Goal: Task Accomplishment & Management: Complete application form

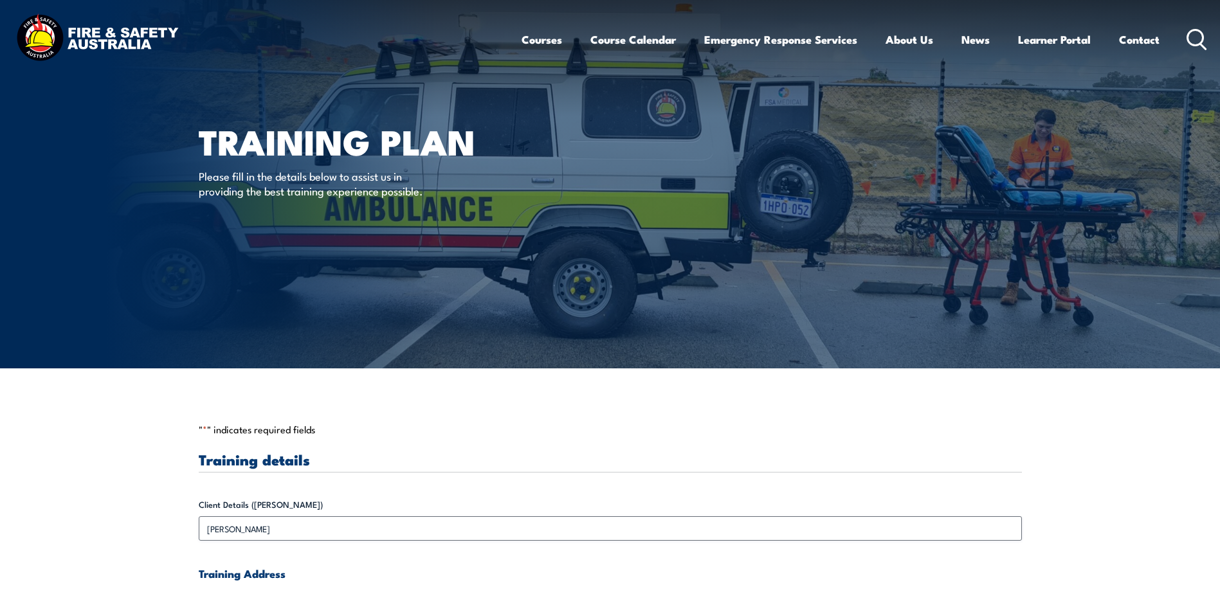
click at [350, 432] on p "" * " indicates required fields" at bounding box center [610, 429] width 823 height 13
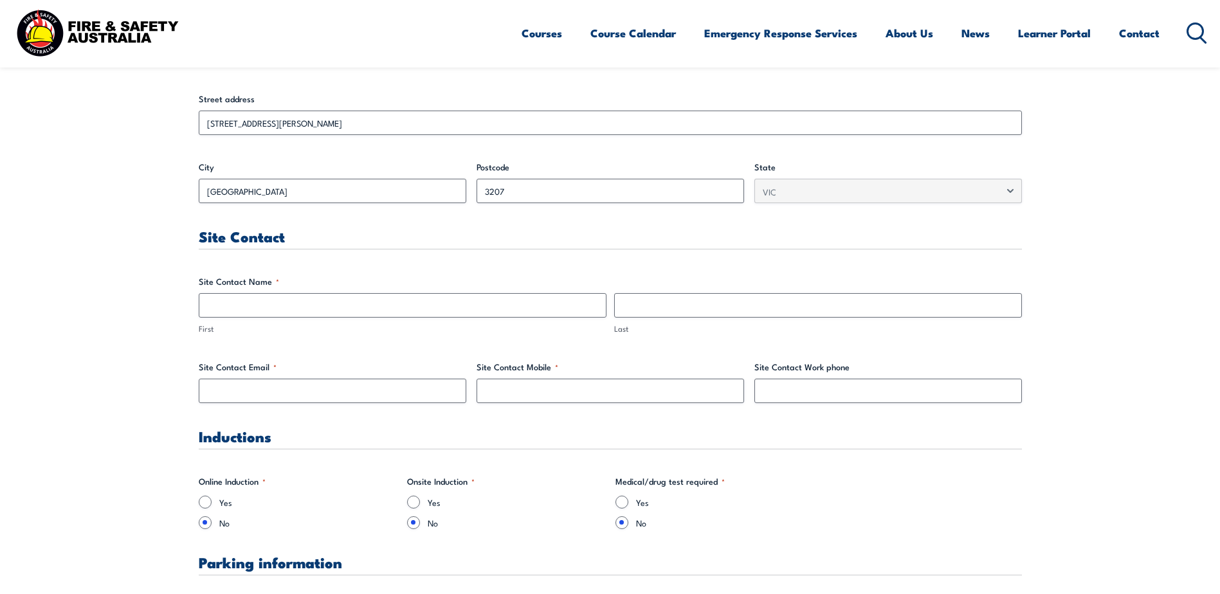
scroll to position [514, 0]
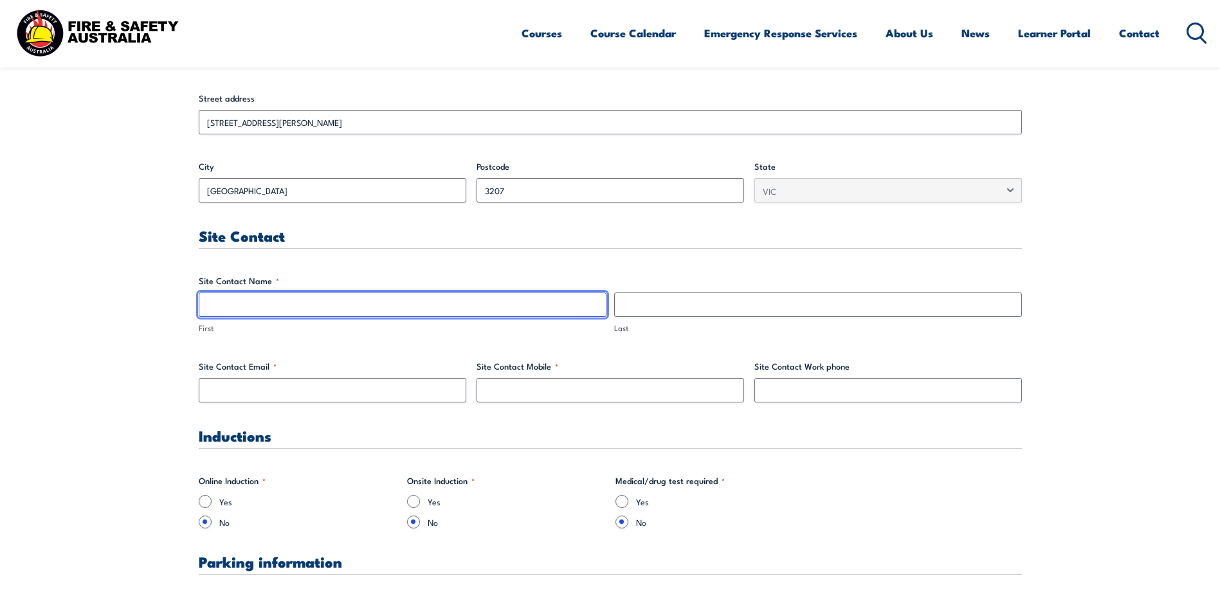
click at [250, 304] on input "First" at bounding box center [403, 305] width 408 height 24
type input "[PERSON_NAME]"
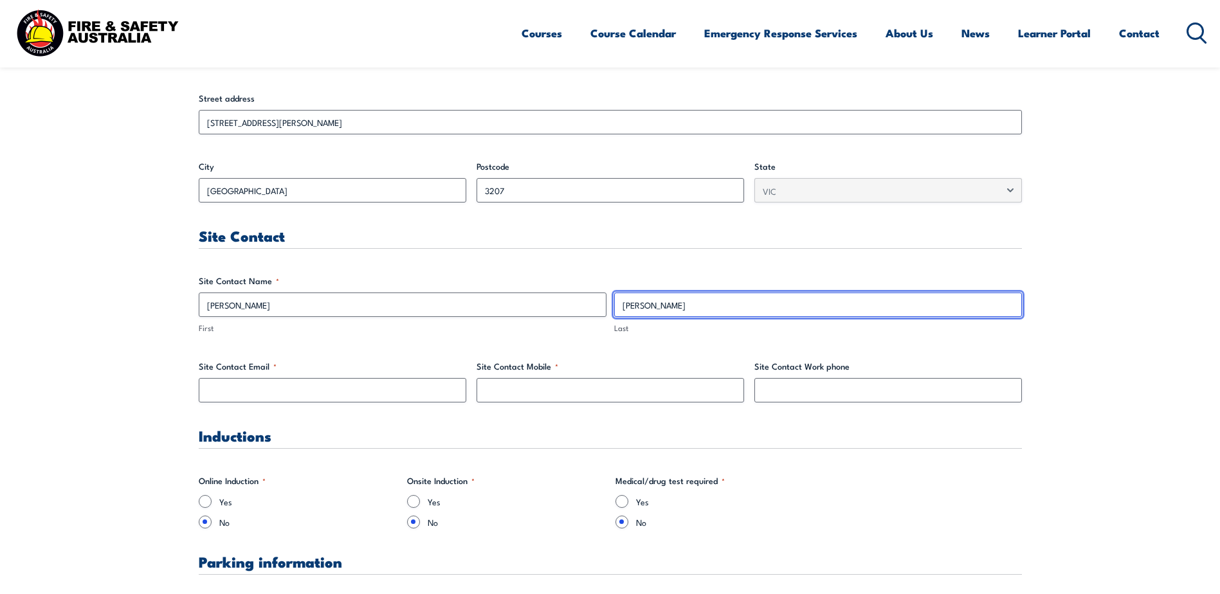
type input "[PERSON_NAME]"
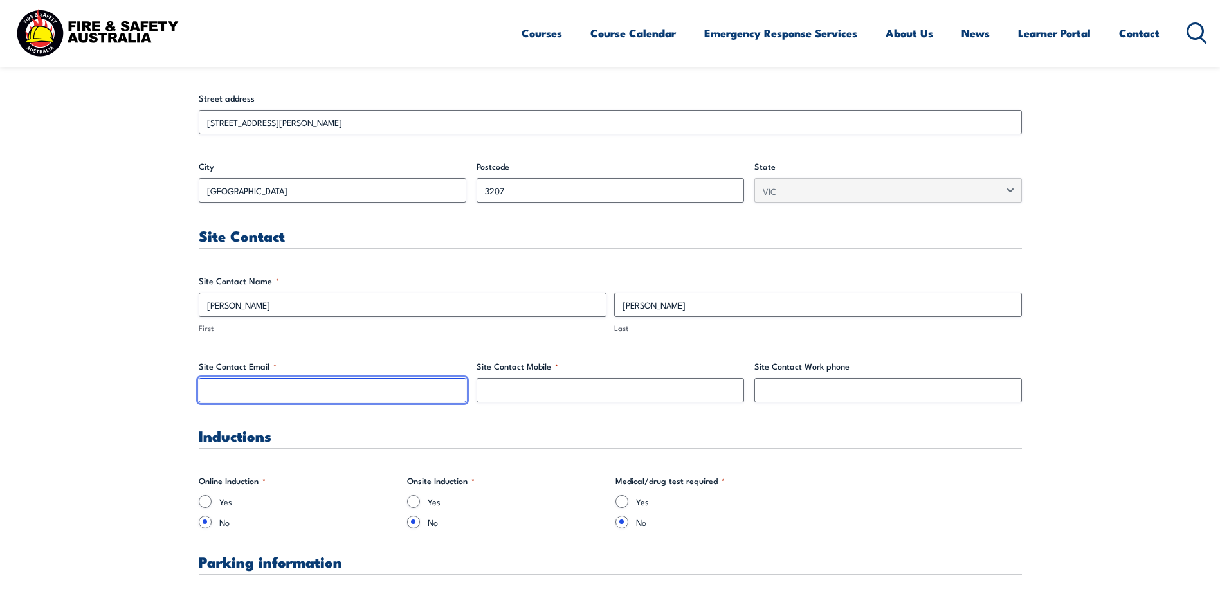
click at [242, 392] on input "Site Contact Email *" at bounding box center [333, 390] width 268 height 24
paste input "[PERSON_NAME][EMAIL_ADDRESS][PERSON_NAME][DOMAIN_NAME]"
type input "[PERSON_NAME][EMAIL_ADDRESS][PERSON_NAME][DOMAIN_NAME]"
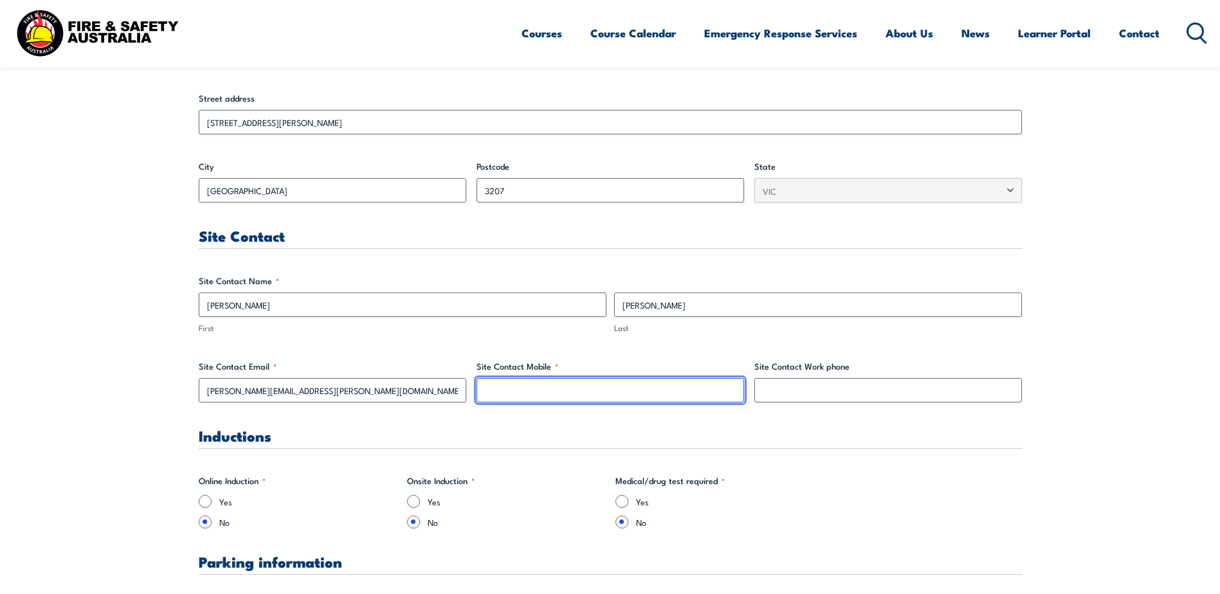
click at [536, 390] on input "Site Contact Mobile *" at bounding box center [611, 390] width 268 height 24
paste input "0457 933 250"
type input "0457 933 250"
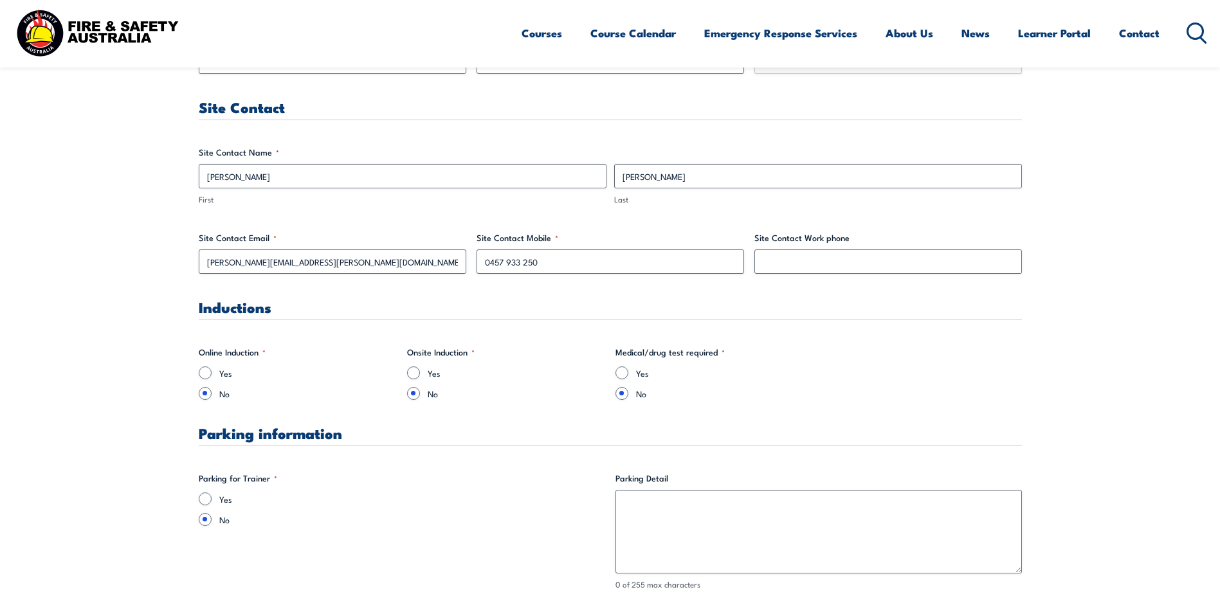
scroll to position [707, 0]
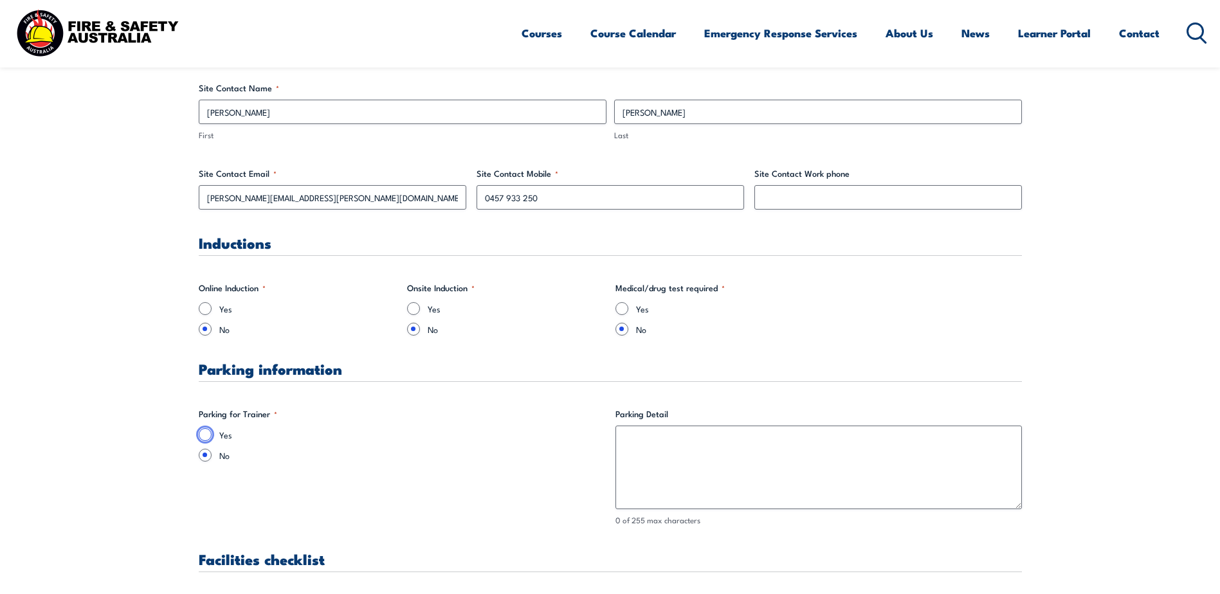
click at [204, 428] on input "Yes" at bounding box center [205, 434] width 13 height 13
radio input "true"
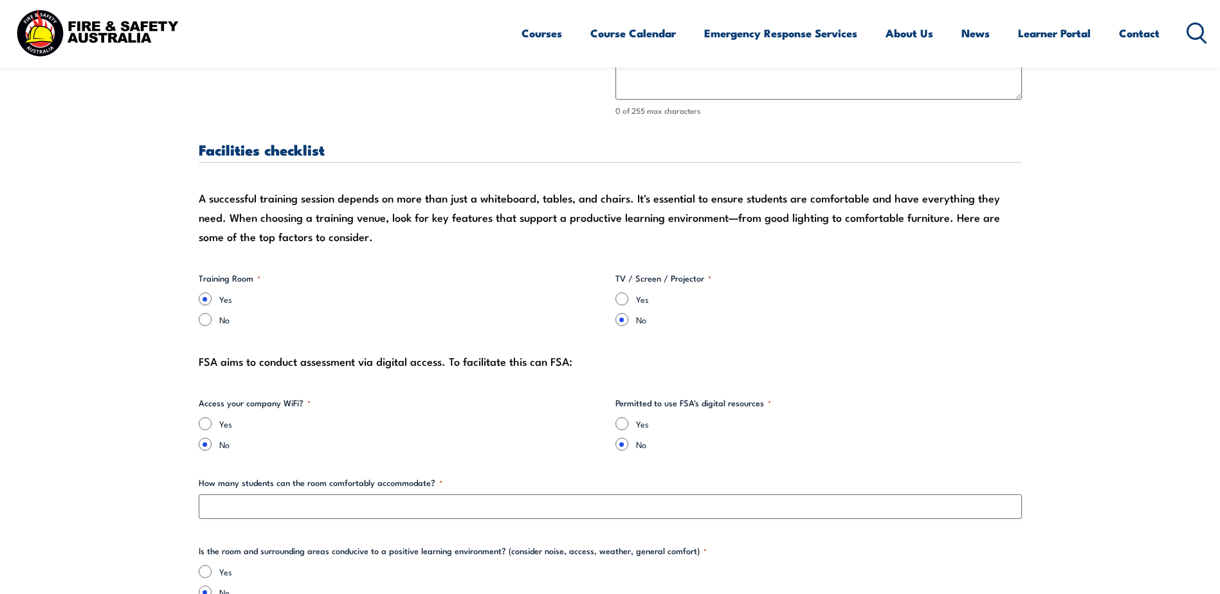
scroll to position [1158, 0]
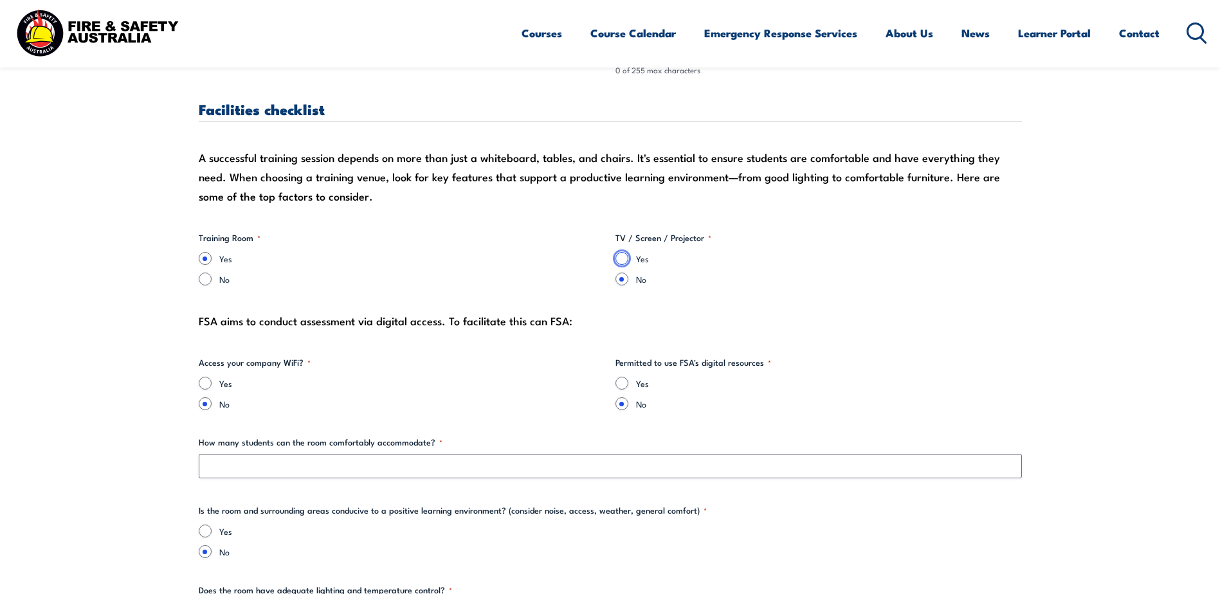
click at [622, 256] on input "Yes" at bounding box center [621, 258] width 13 height 13
radio input "true"
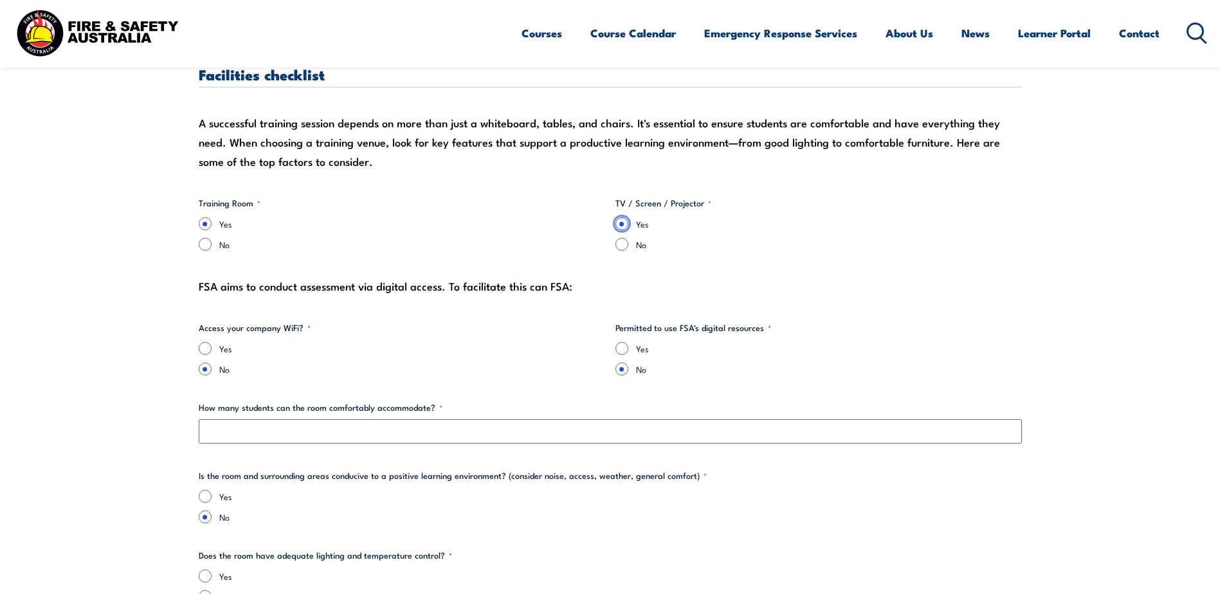
scroll to position [1222, 0]
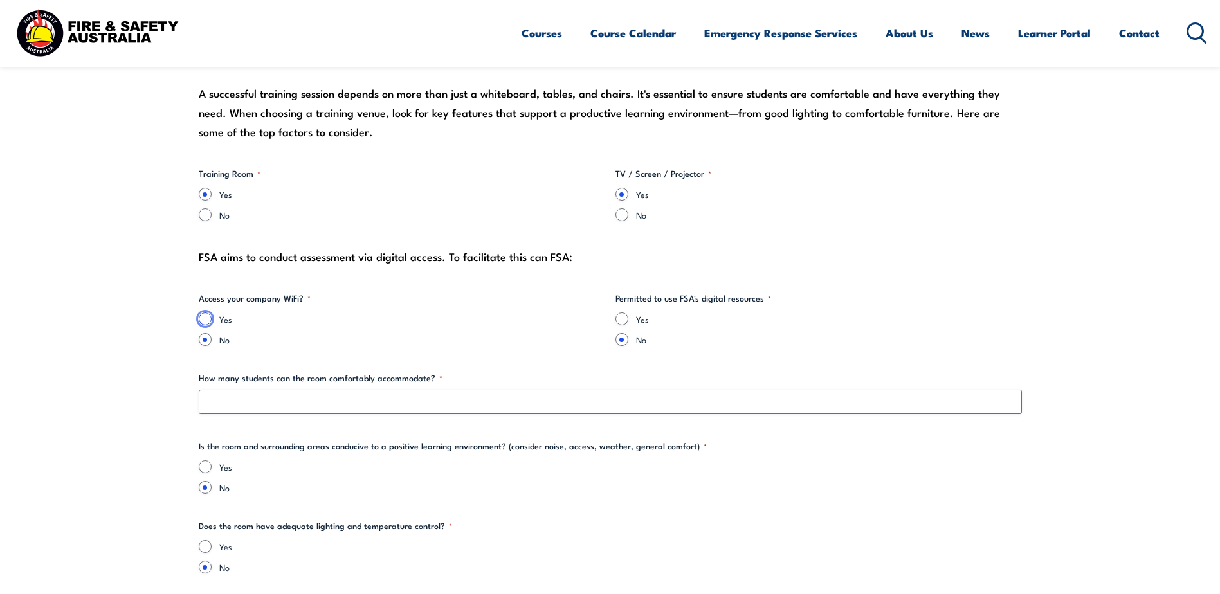
click at [204, 318] on input "Yes" at bounding box center [205, 319] width 13 height 13
radio input "true"
click at [621, 318] on input "Yes" at bounding box center [621, 319] width 13 height 13
radio input "true"
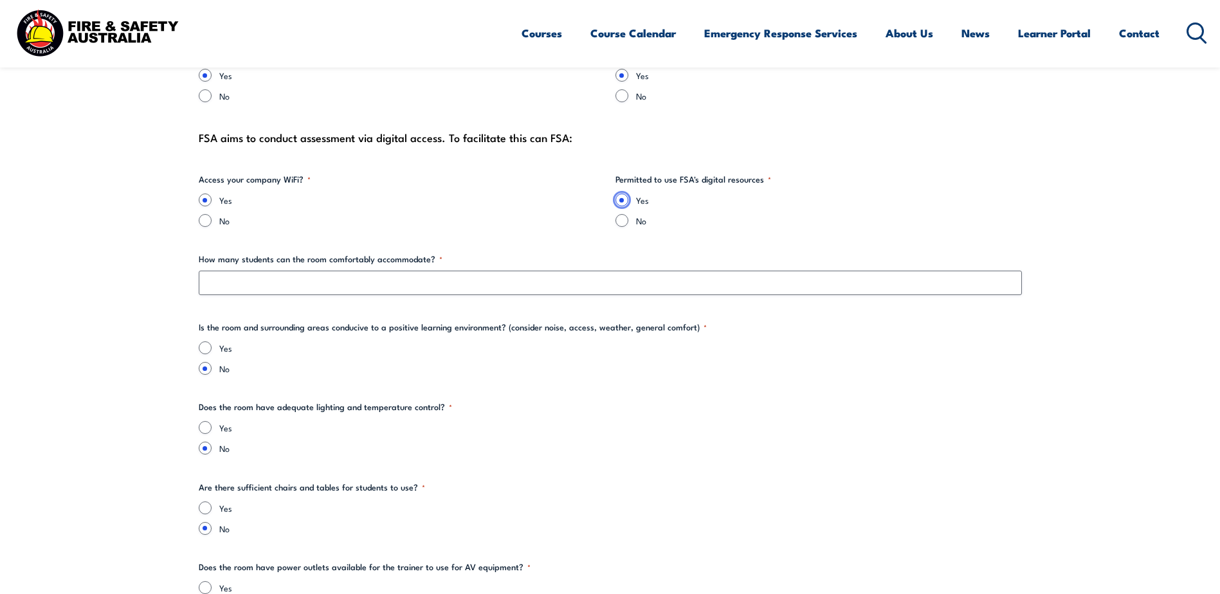
scroll to position [1350, 0]
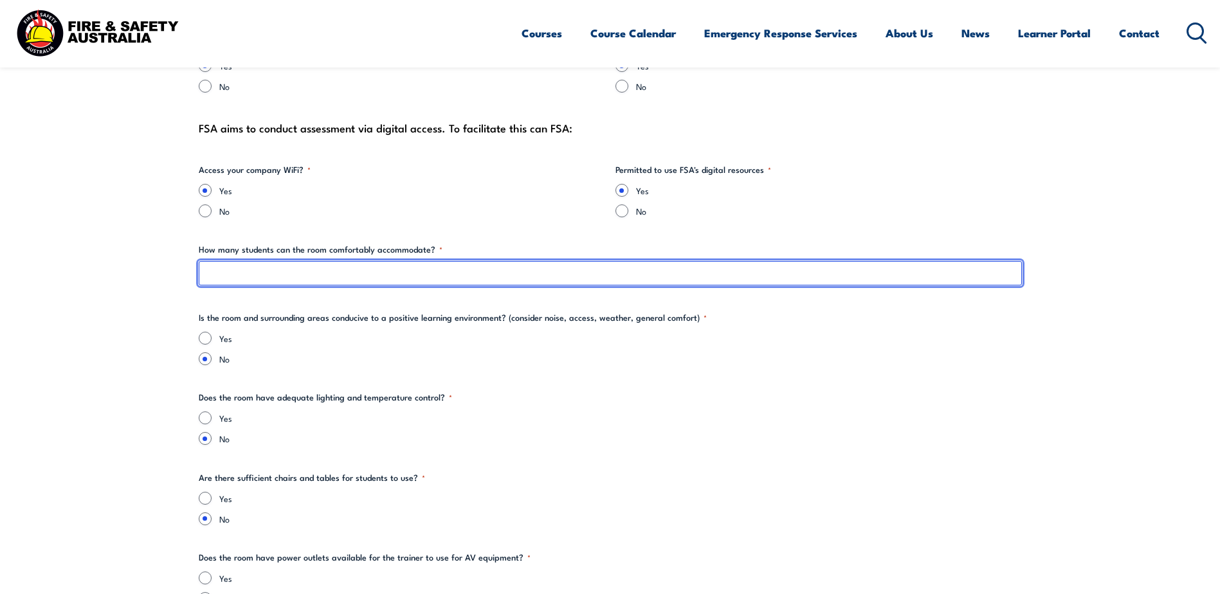
click at [212, 274] on input "How many students can the room comfortably accommodate? *" at bounding box center [610, 273] width 823 height 24
type input "15"
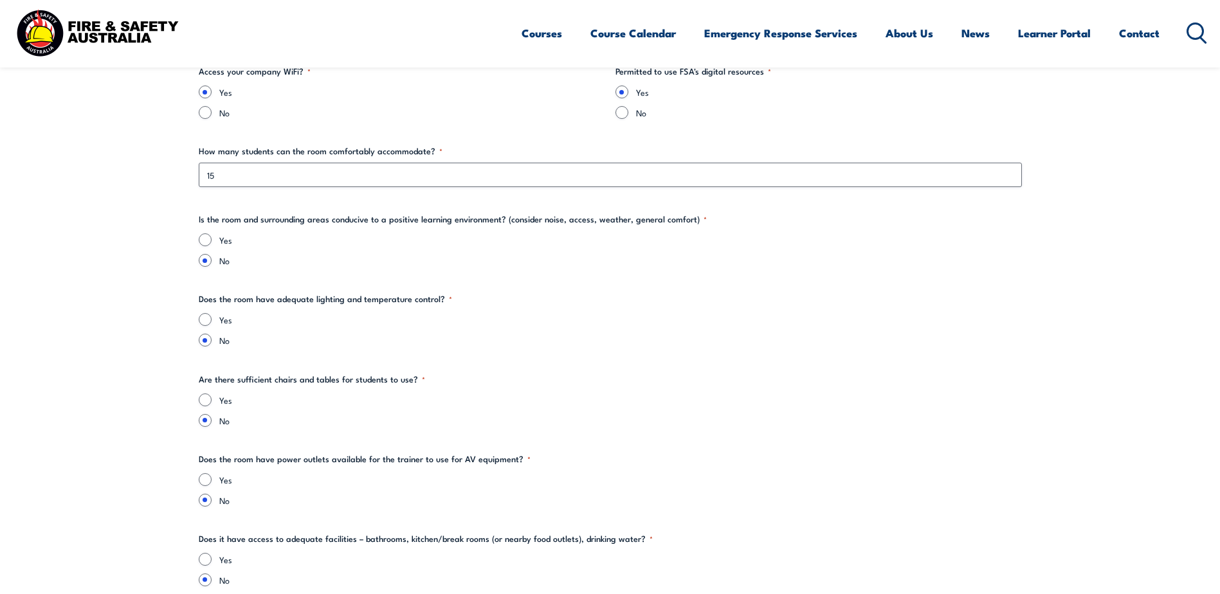
scroll to position [1479, 0]
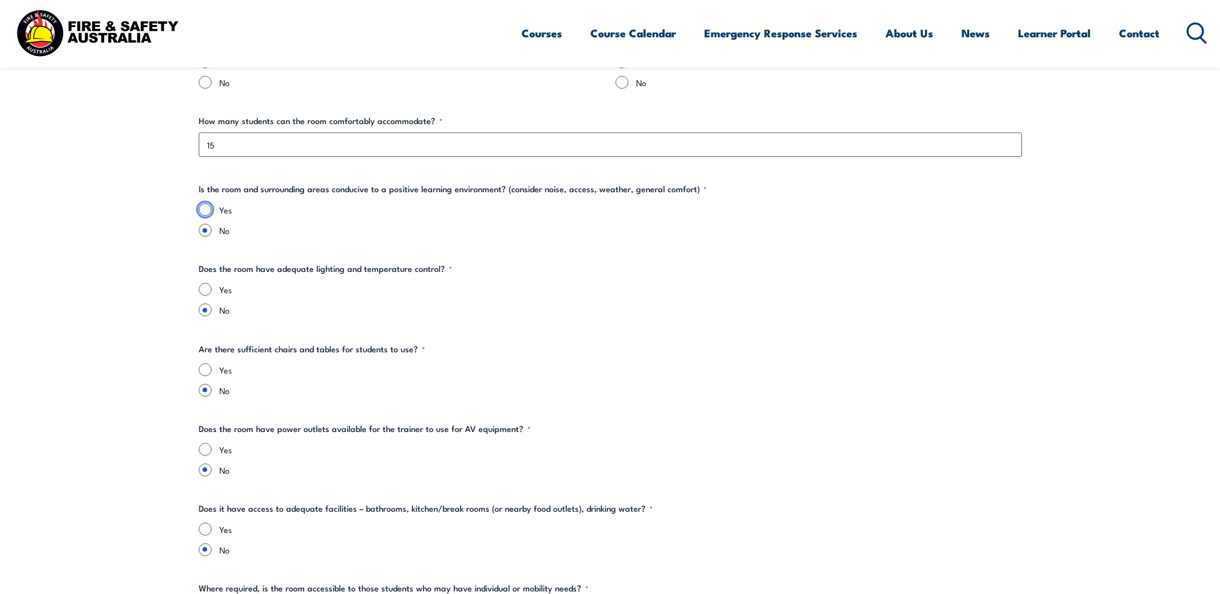
click at [204, 210] on input "Yes" at bounding box center [205, 209] width 13 height 13
radio input "true"
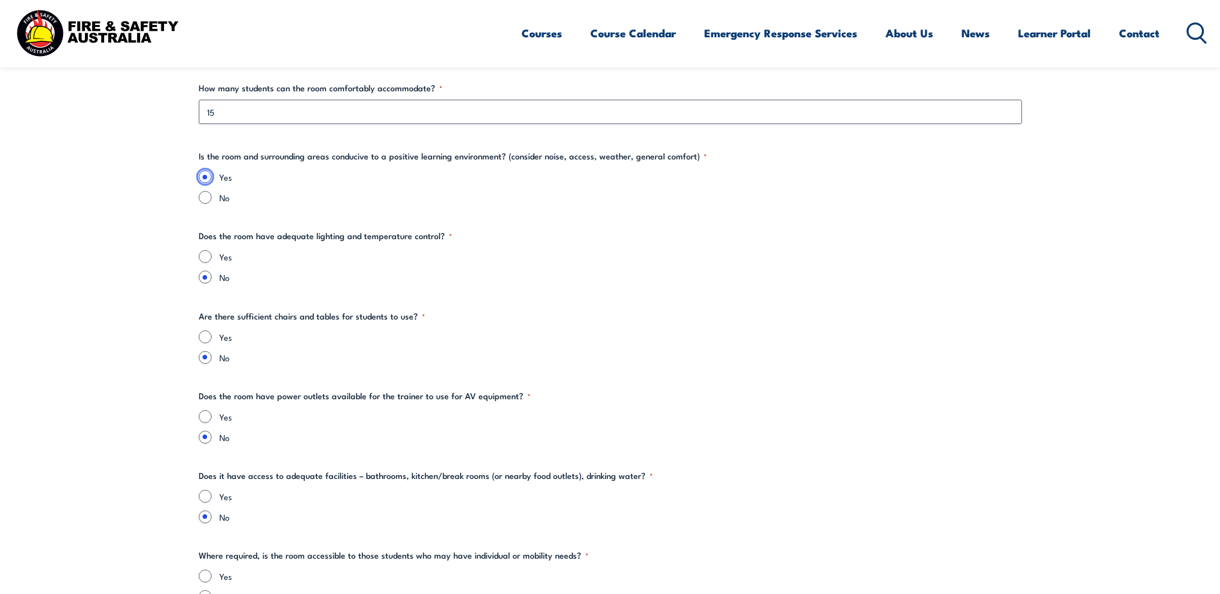
scroll to position [1543, 0]
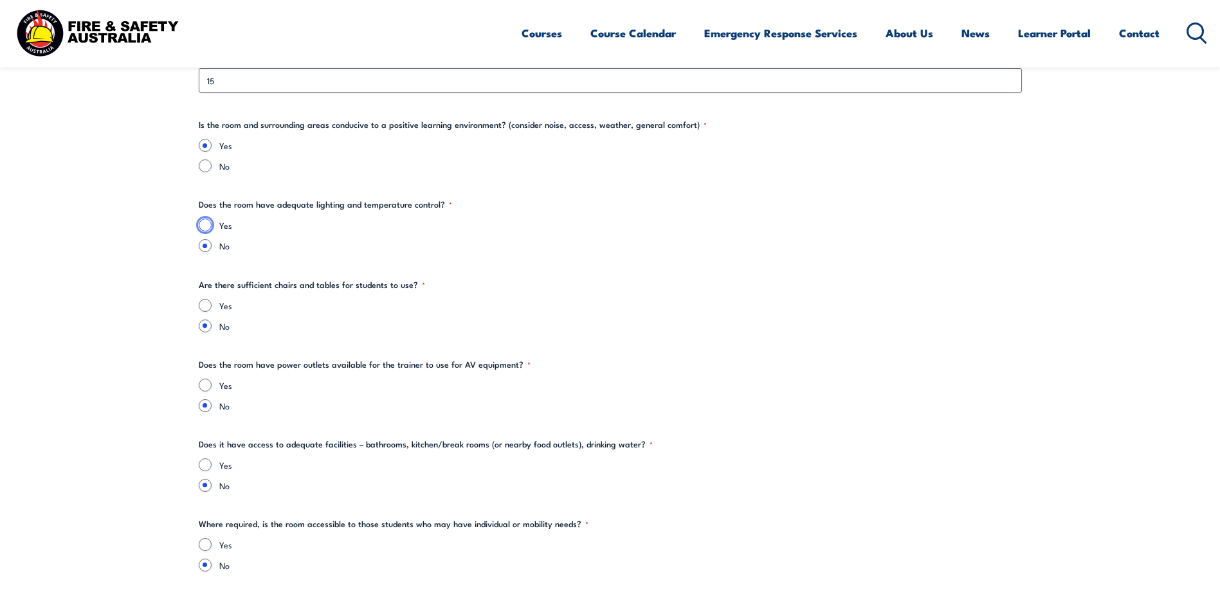
click at [201, 226] on input "Yes" at bounding box center [205, 225] width 13 height 13
radio input "true"
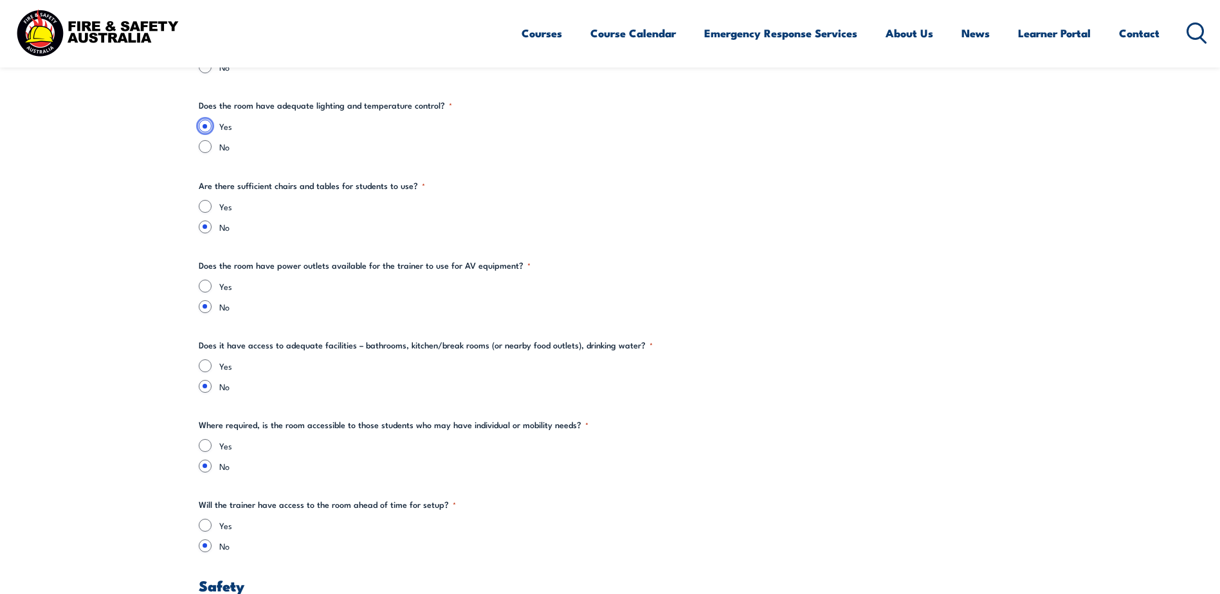
scroll to position [1672, 0]
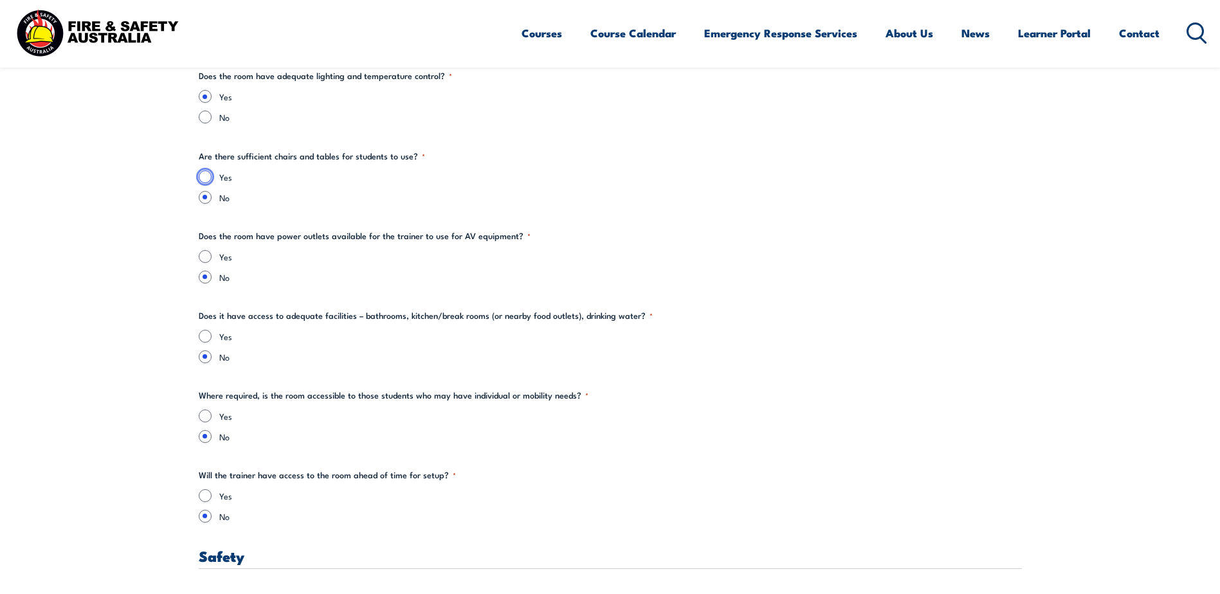
click at [204, 175] on input "Yes" at bounding box center [205, 176] width 13 height 13
radio input "true"
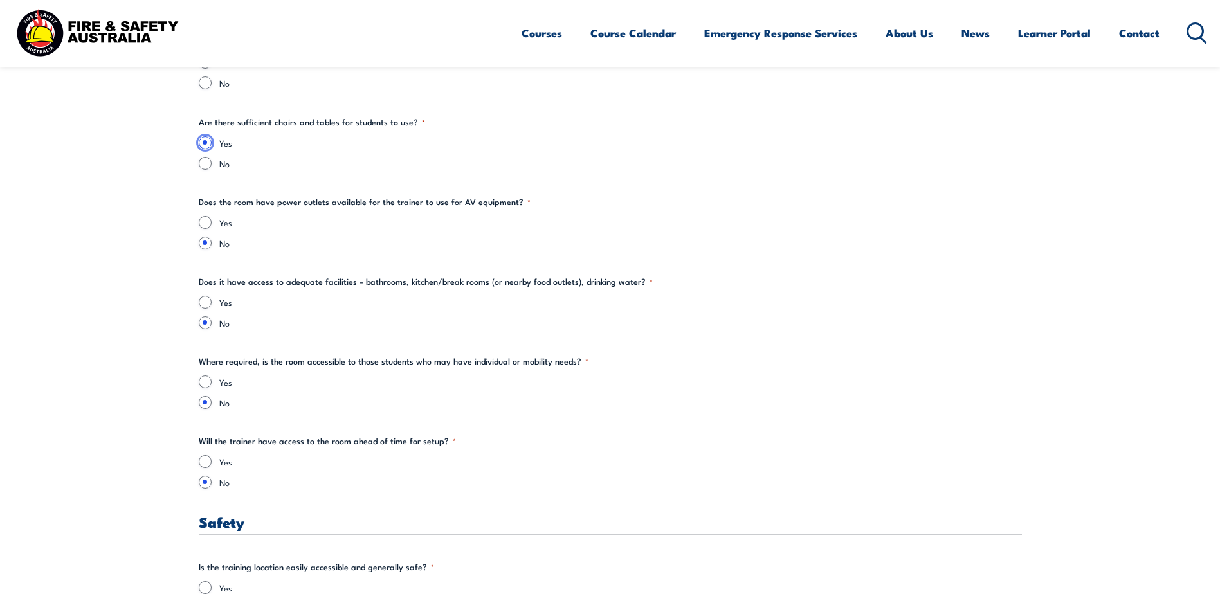
scroll to position [1736, 0]
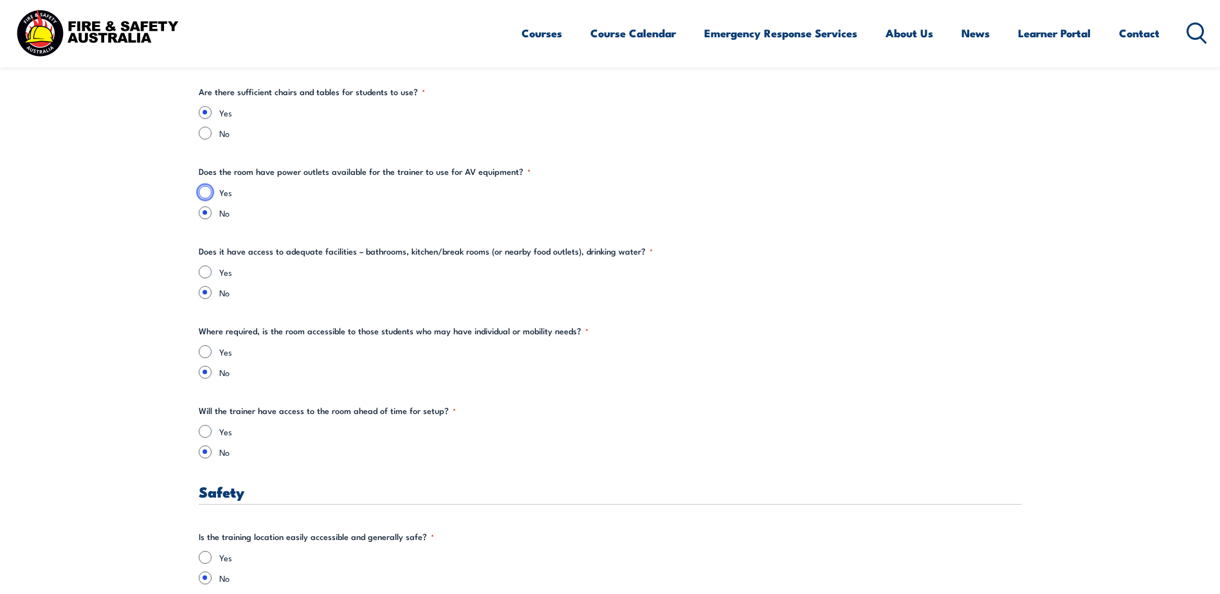
click at [204, 192] on input "Yes" at bounding box center [205, 192] width 13 height 13
radio input "true"
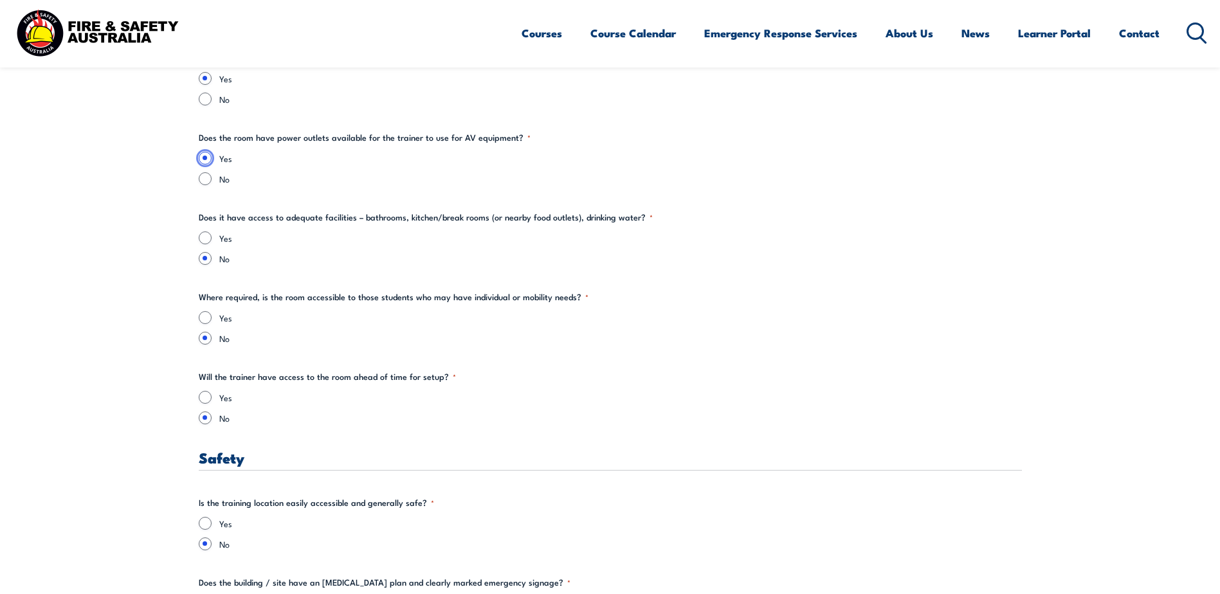
scroll to position [1801, 0]
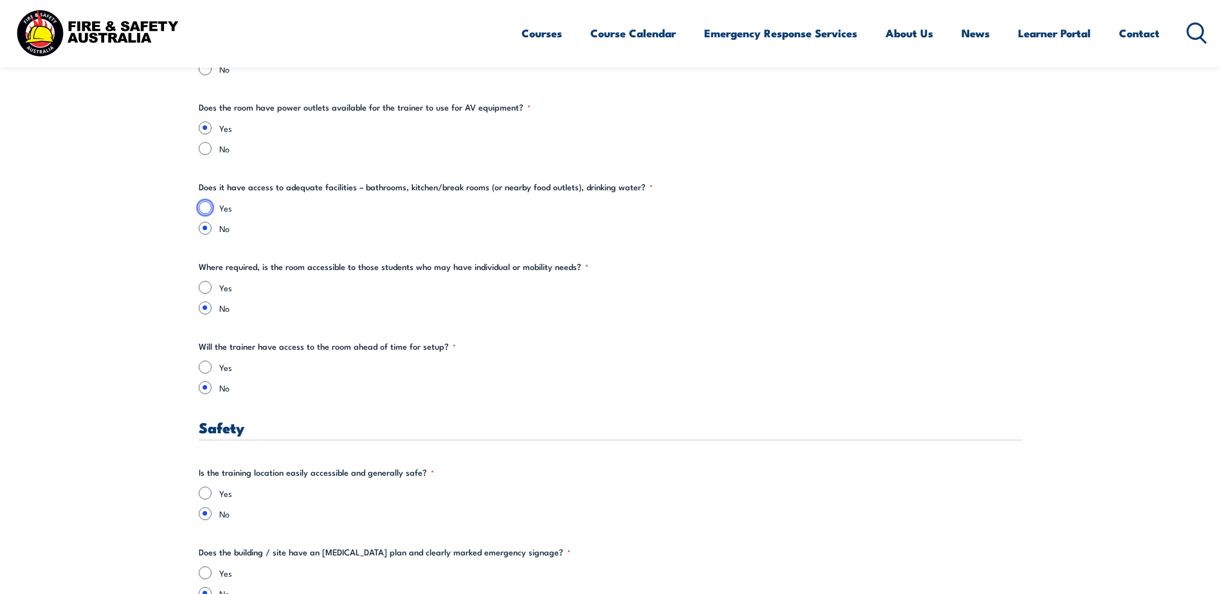
click at [204, 206] on input "Yes" at bounding box center [205, 207] width 13 height 13
radio input "true"
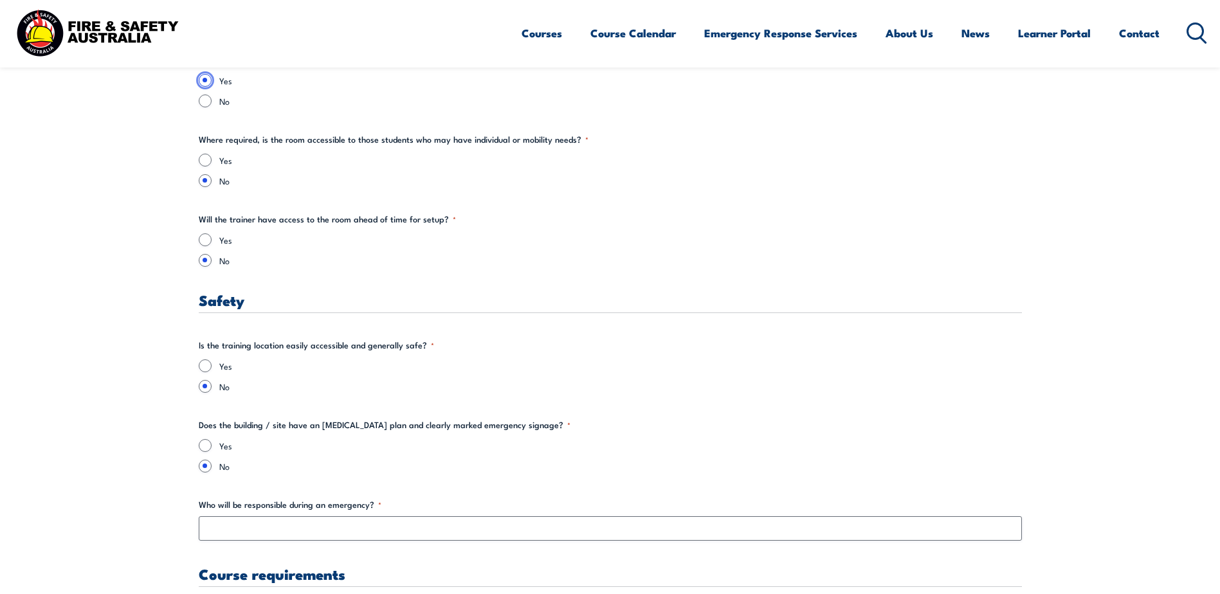
scroll to position [1929, 0]
click at [203, 157] on input "Yes" at bounding box center [205, 158] width 13 height 13
radio input "true"
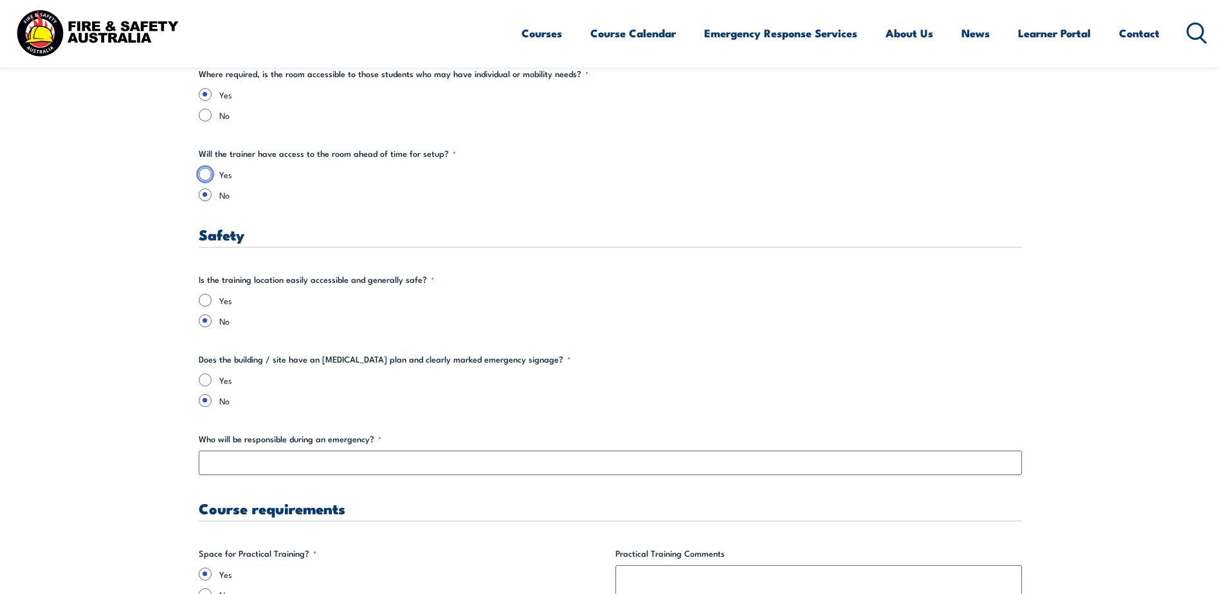
click at [201, 174] on input "Yes" at bounding box center [205, 174] width 13 height 13
radio input "true"
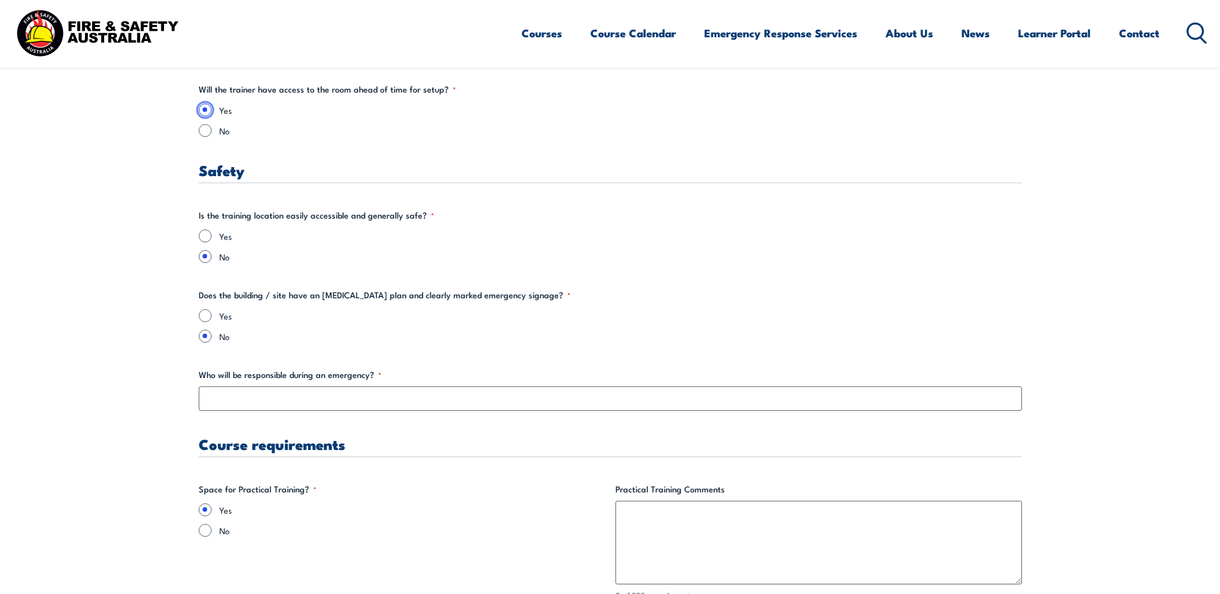
scroll to position [2122, 0]
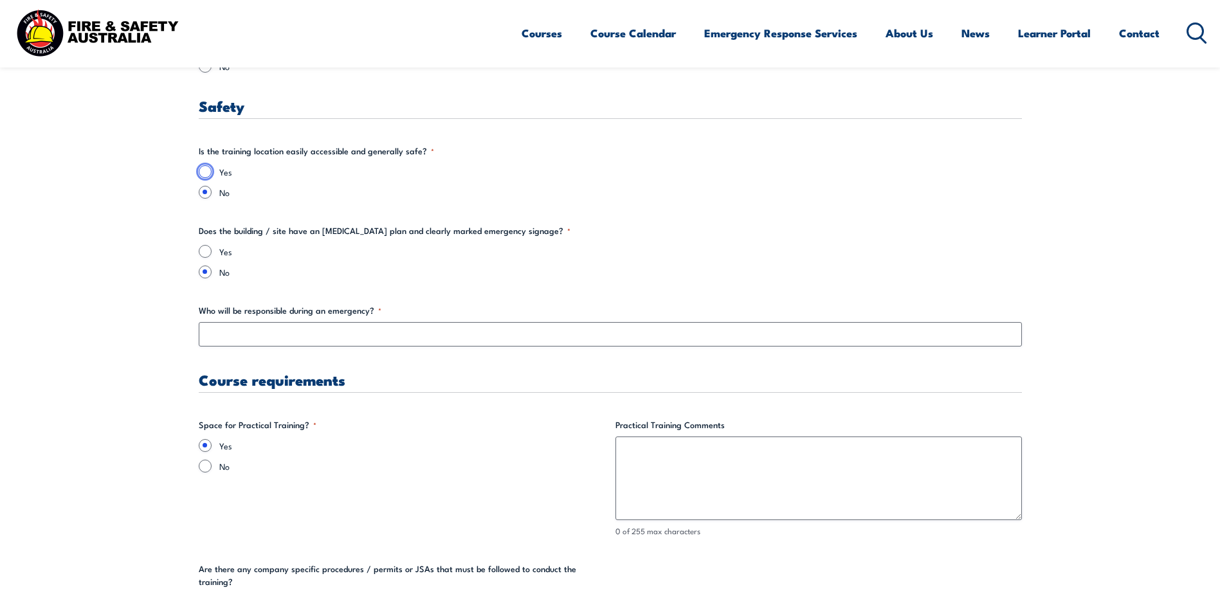
click at [206, 170] on input "Yes" at bounding box center [205, 171] width 13 height 13
radio input "true"
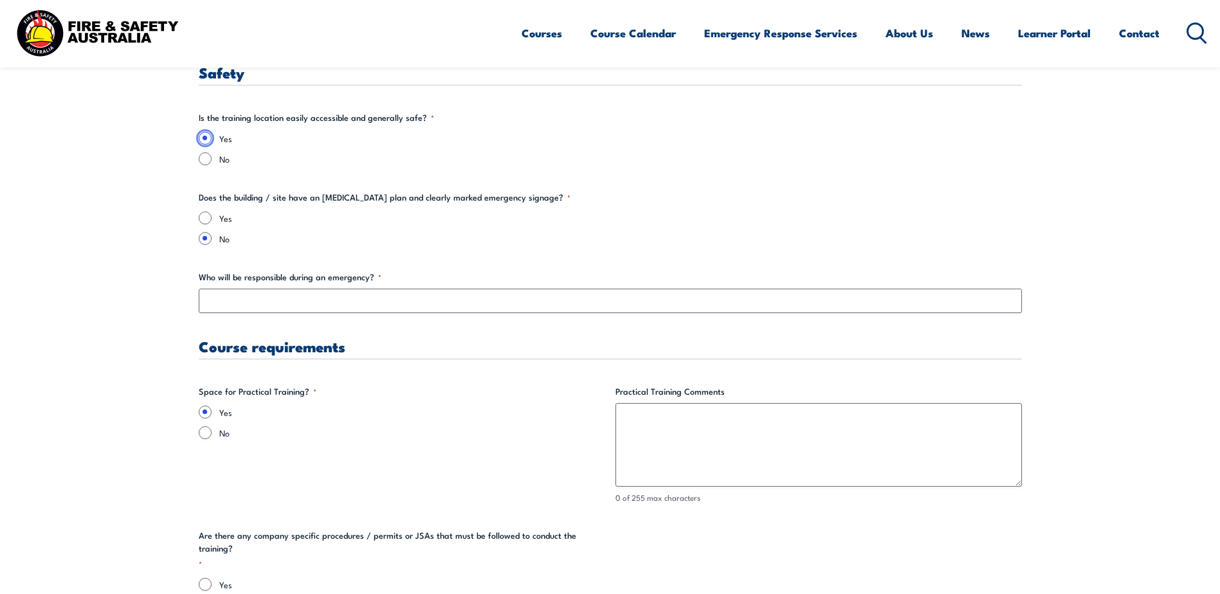
scroll to position [2186, 0]
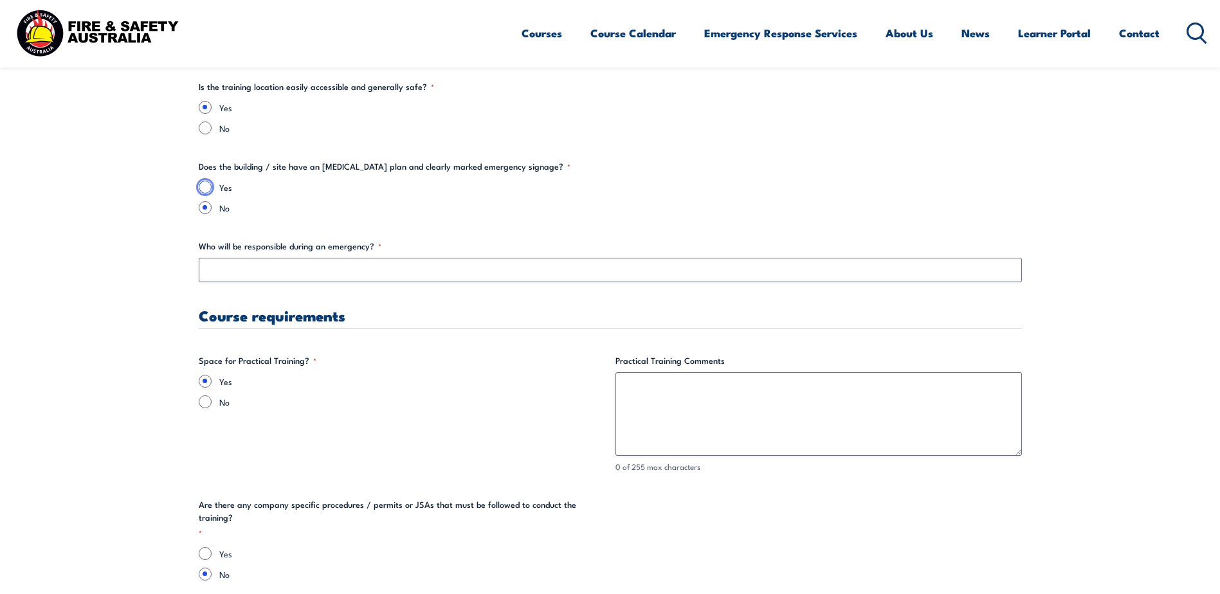
click at [203, 186] on input "Yes" at bounding box center [205, 187] width 13 height 13
radio input "true"
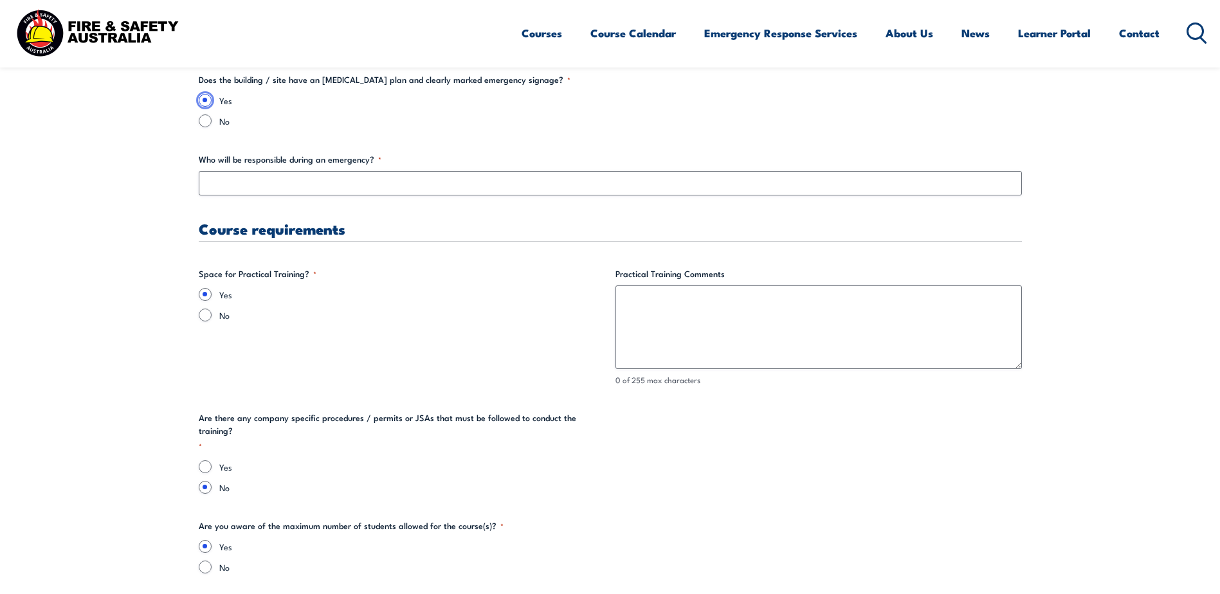
scroll to position [2251, 0]
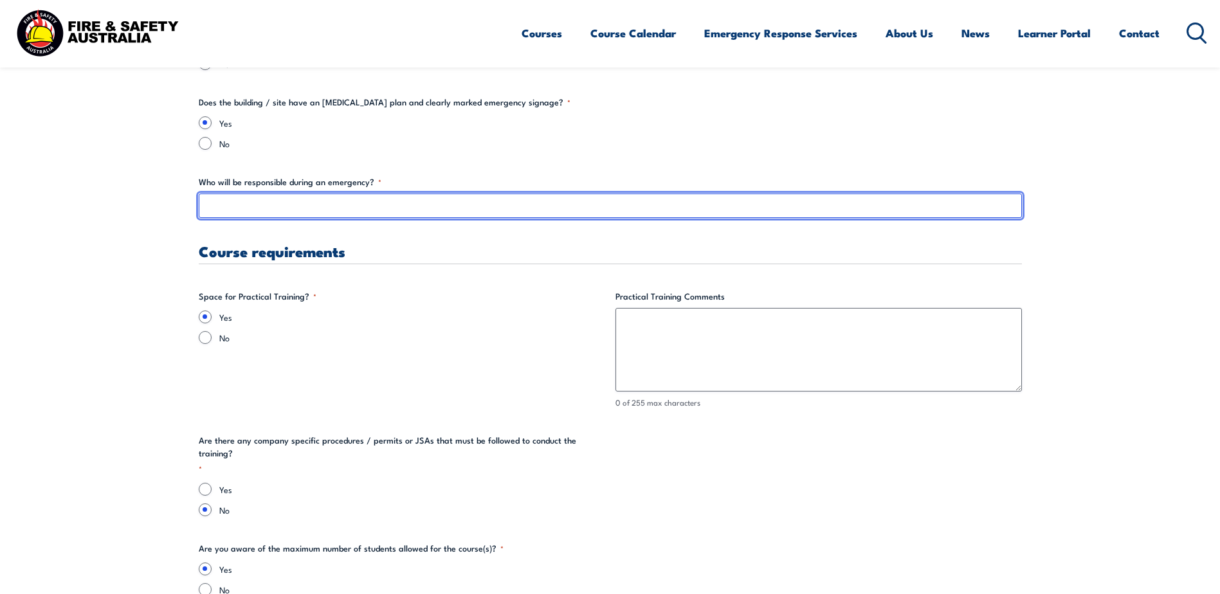
click at [279, 203] on input "Who will be responsible during an emergency? *" at bounding box center [610, 206] width 823 height 24
type input "[PERSON_NAME]"
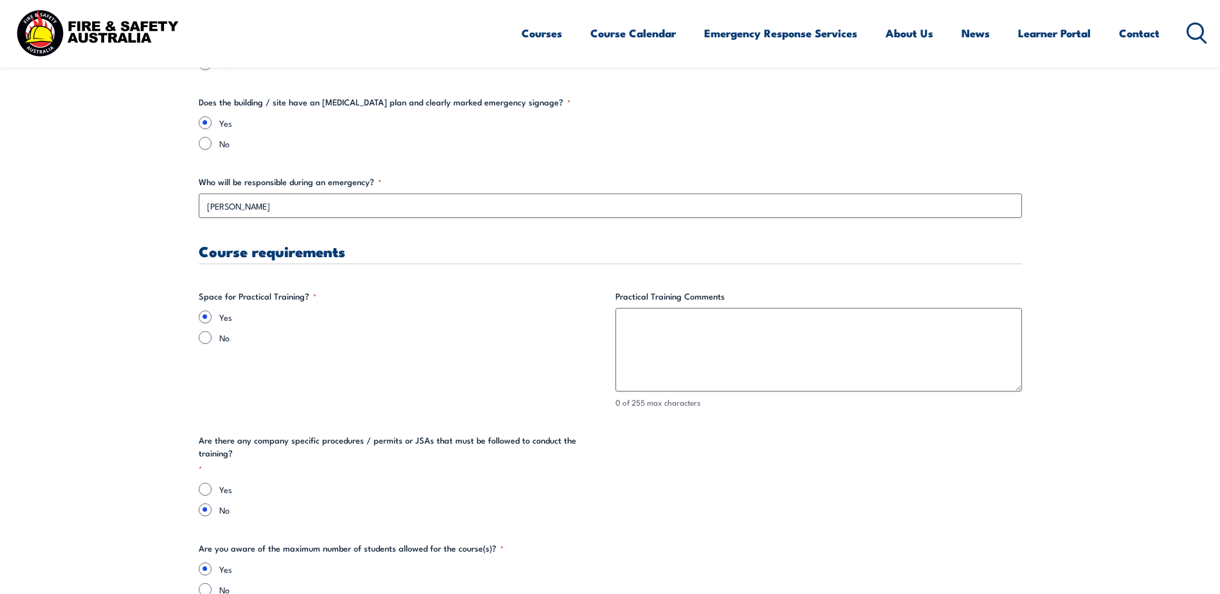
click at [113, 253] on section "" * " indicates required fields Training details Client Details ([PERSON_NAME])…" at bounding box center [610, 73] width 1220 height 3911
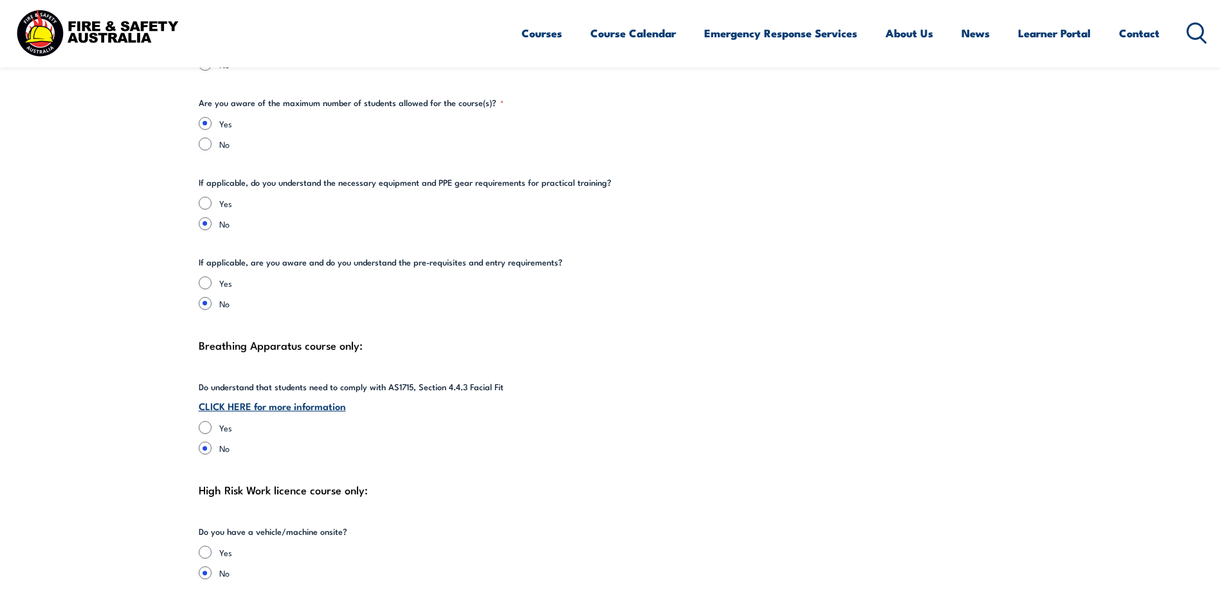
scroll to position [2701, 0]
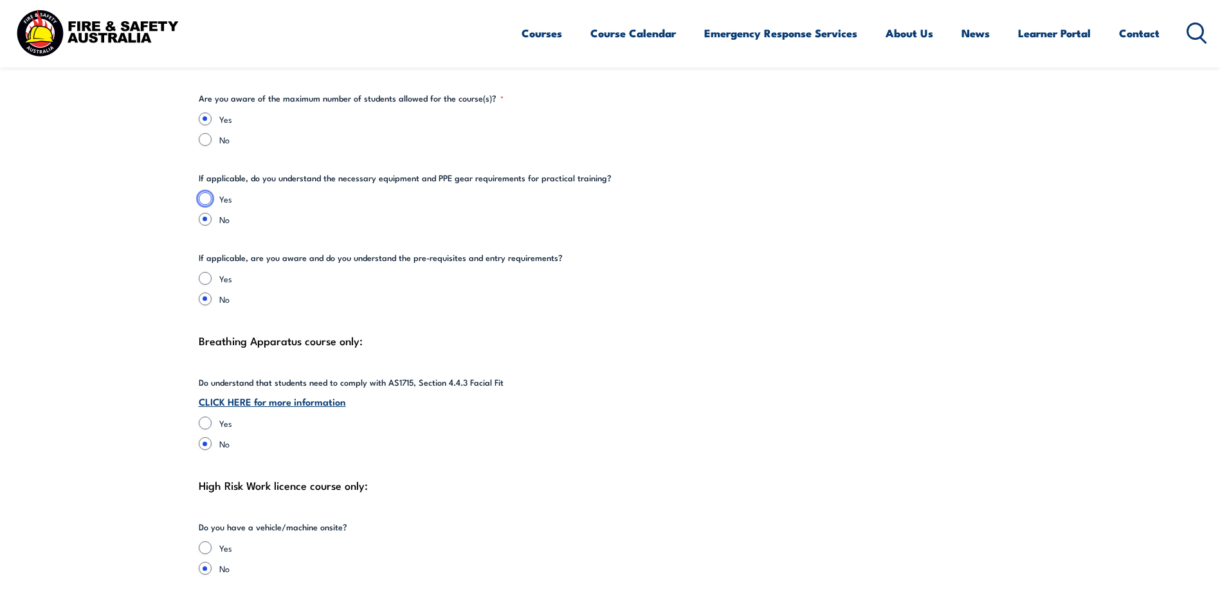
click at [201, 192] on input "Yes" at bounding box center [205, 198] width 13 height 13
radio input "true"
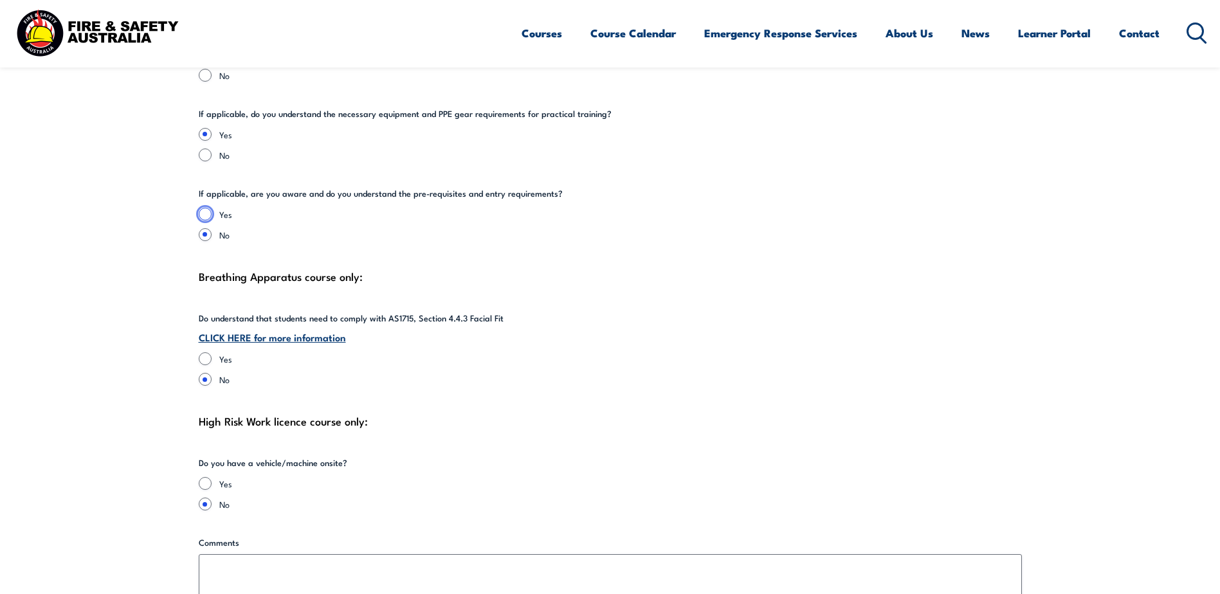
click at [206, 208] on input "Yes" at bounding box center [205, 214] width 13 height 13
radio input "true"
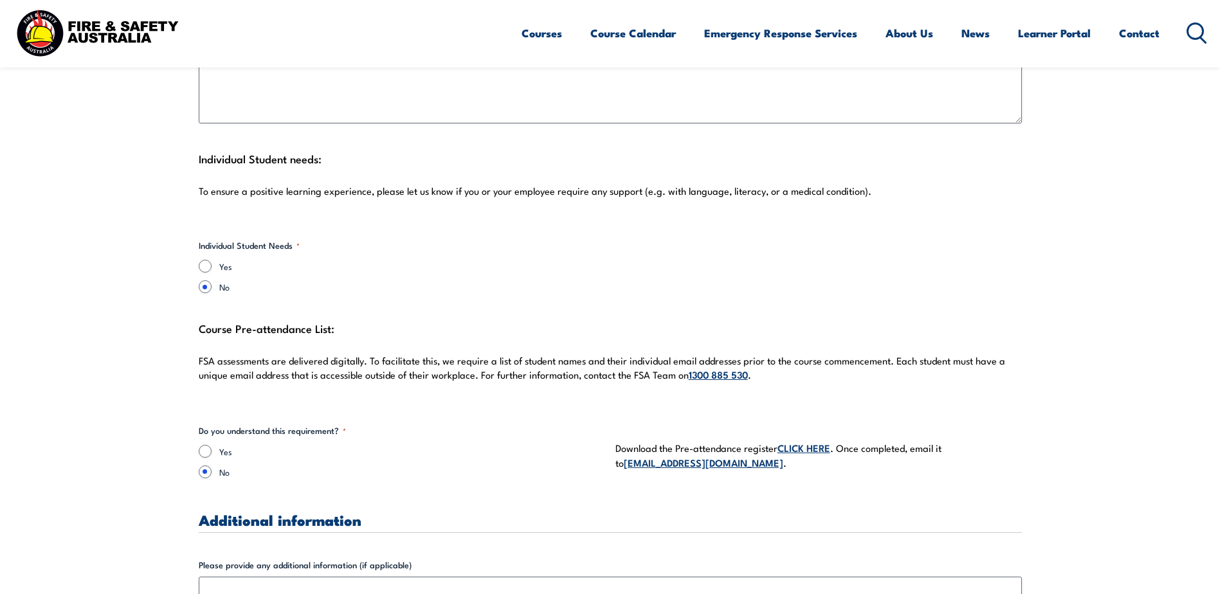
scroll to position [3408, 0]
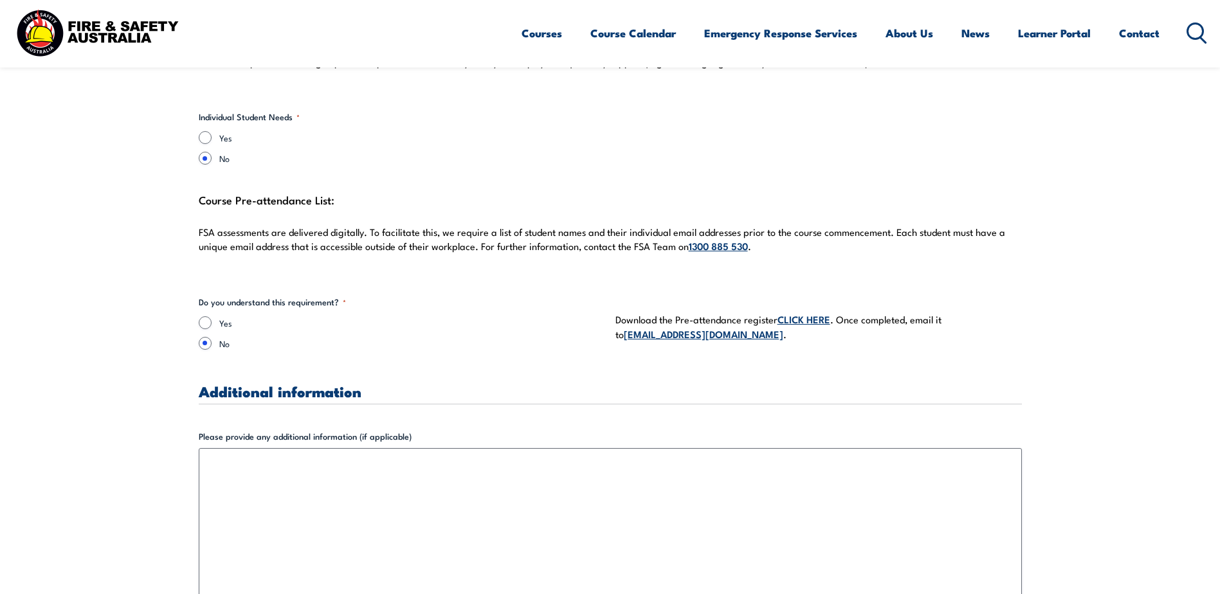
click at [819, 312] on link "CLICK HERE" at bounding box center [803, 319] width 53 height 14
click at [205, 316] on input "Yes" at bounding box center [205, 322] width 13 height 13
radio input "true"
click at [1014, 190] on div "Course Pre-attendance List: FSA assessments are delivered digitally. To facilit…" at bounding box center [610, 229] width 823 height 79
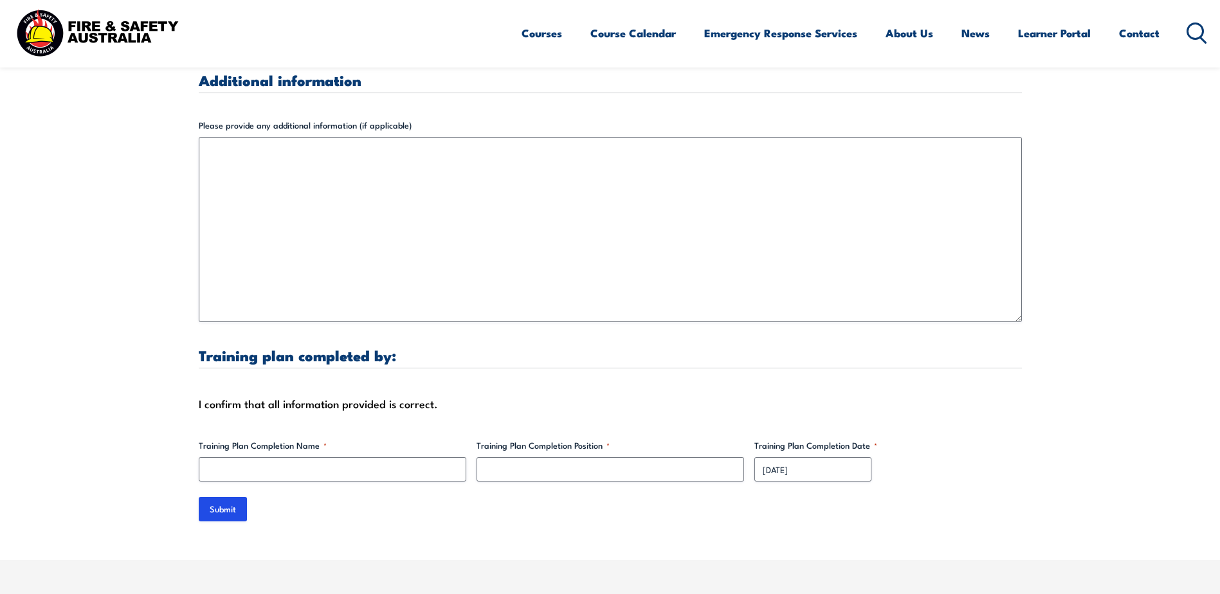
scroll to position [3730, 0]
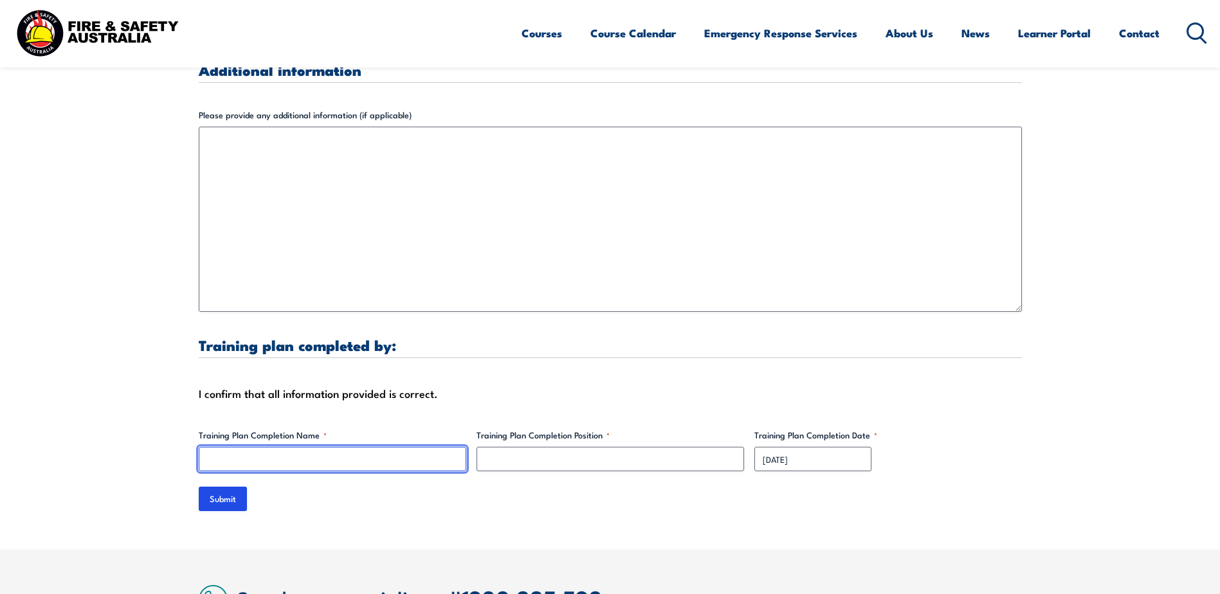
click at [246, 447] on input "Training Plan Completion Name *" at bounding box center [333, 459] width 268 height 24
type input "[PERSON_NAME]"
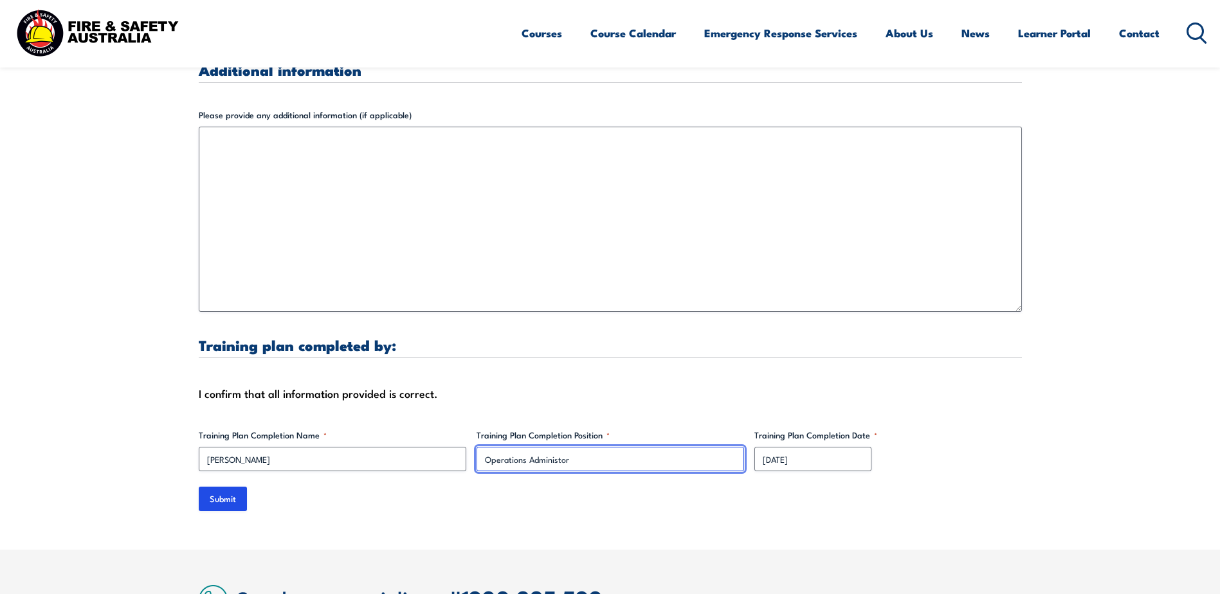
drag, startPoint x: 575, startPoint y: 447, endPoint x: 472, endPoint y: 449, distance: 102.9
paste input "rat"
type input "Operations Administrator"
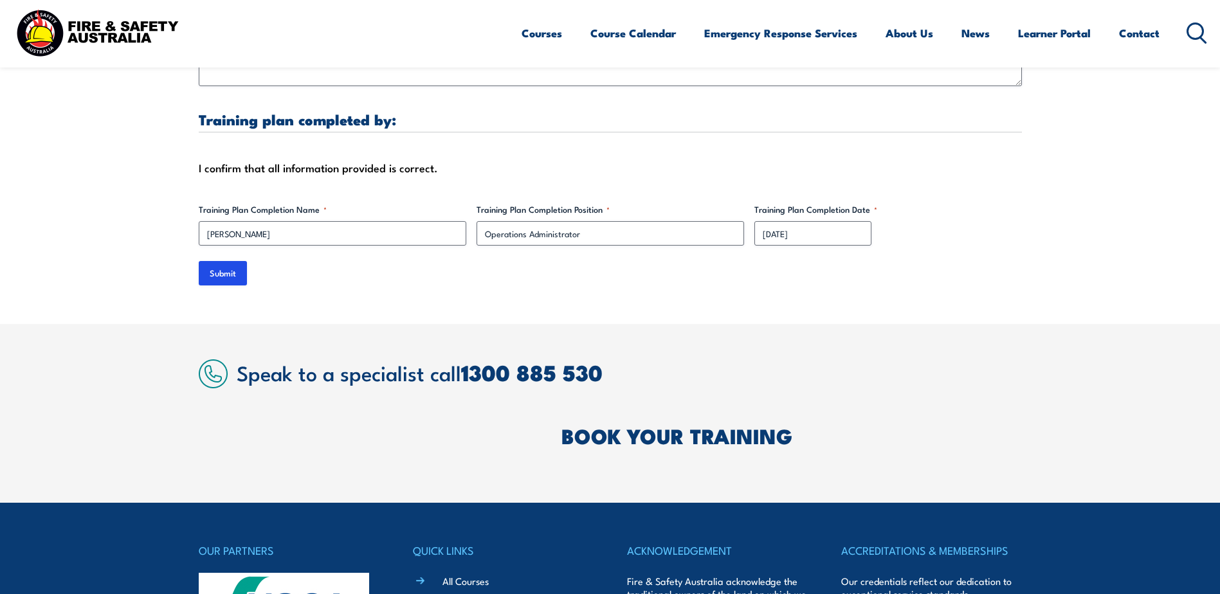
scroll to position [3987, 0]
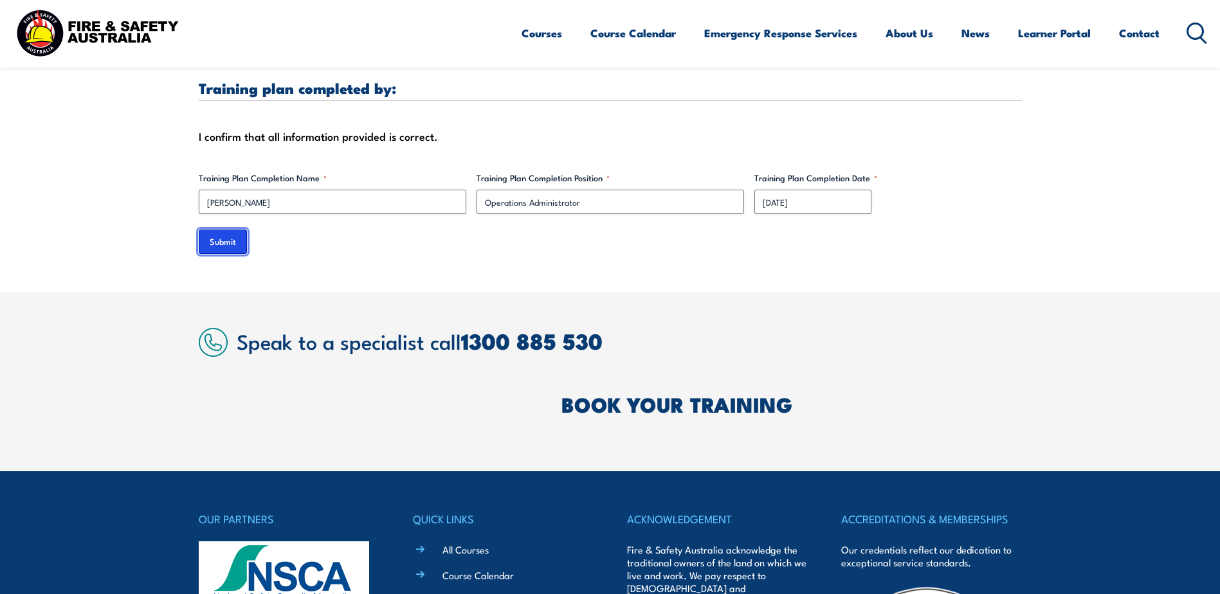
click at [221, 230] on input "Submit" at bounding box center [223, 242] width 48 height 24
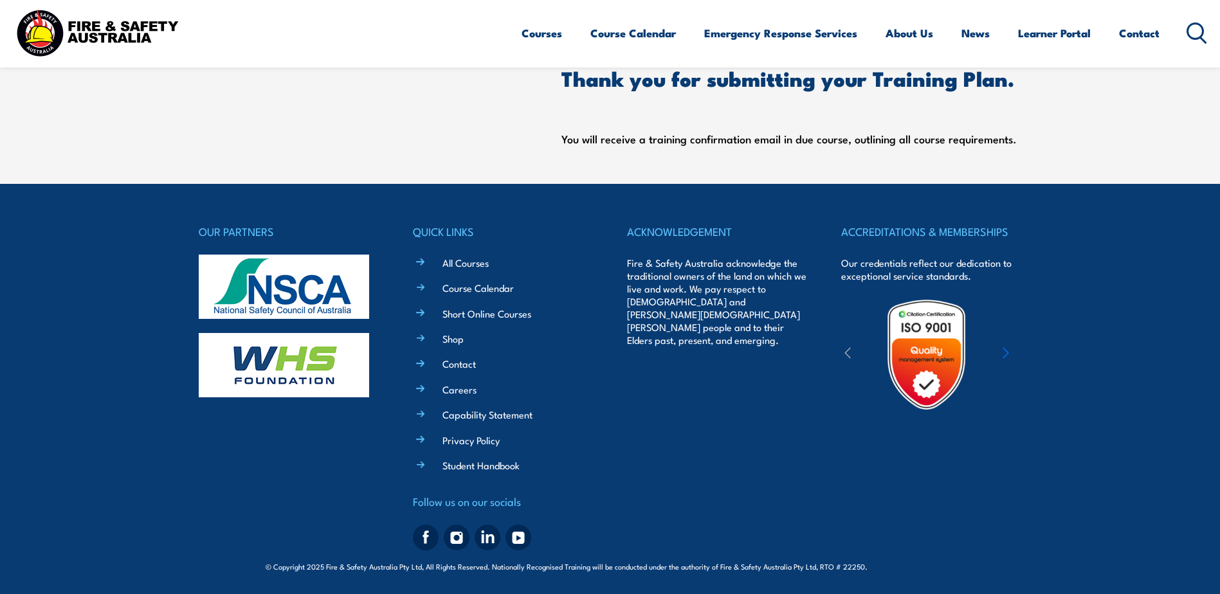
scroll to position [212, 0]
